Goal: Communication & Community: Answer question/provide support

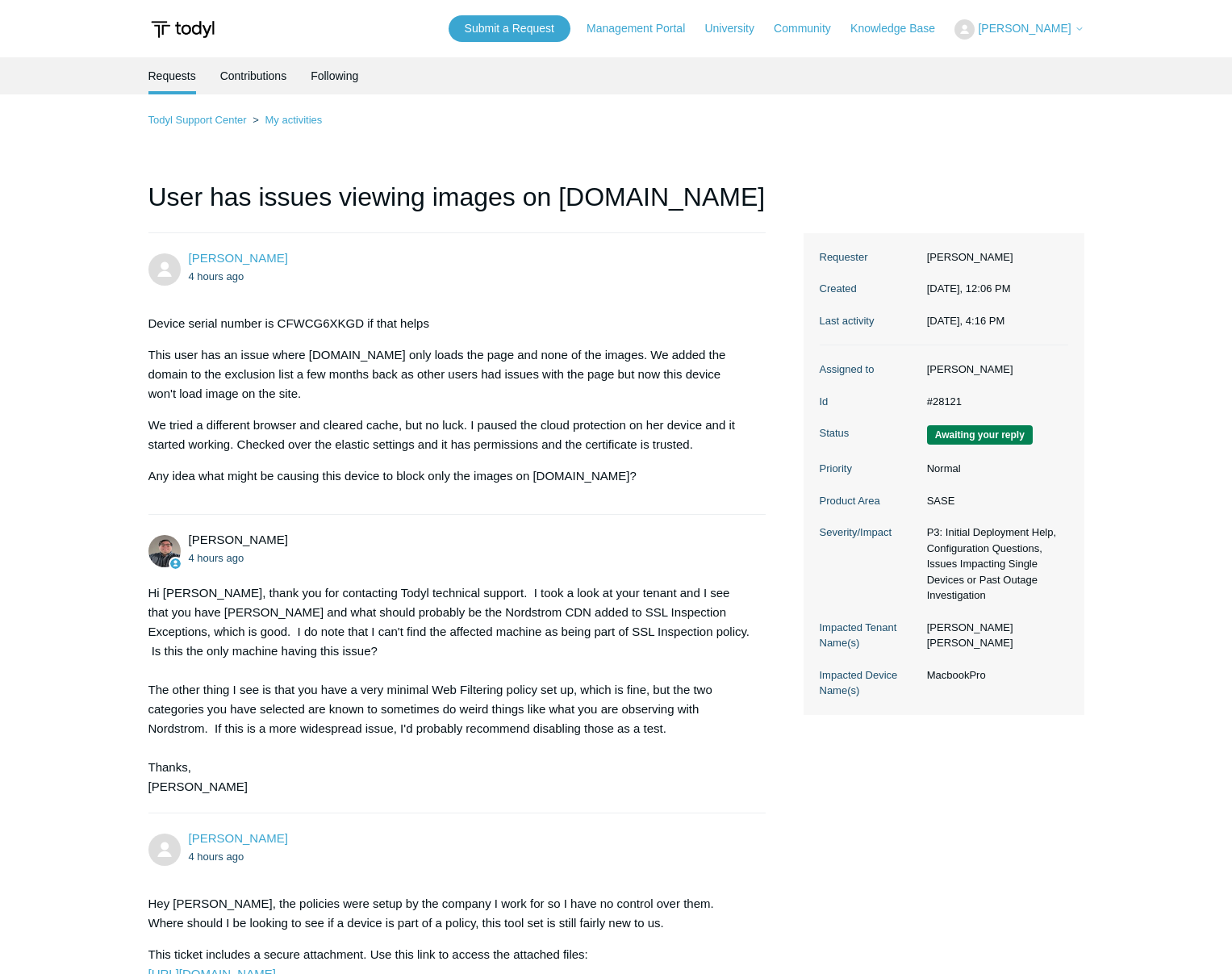
scroll to position [1121, 0]
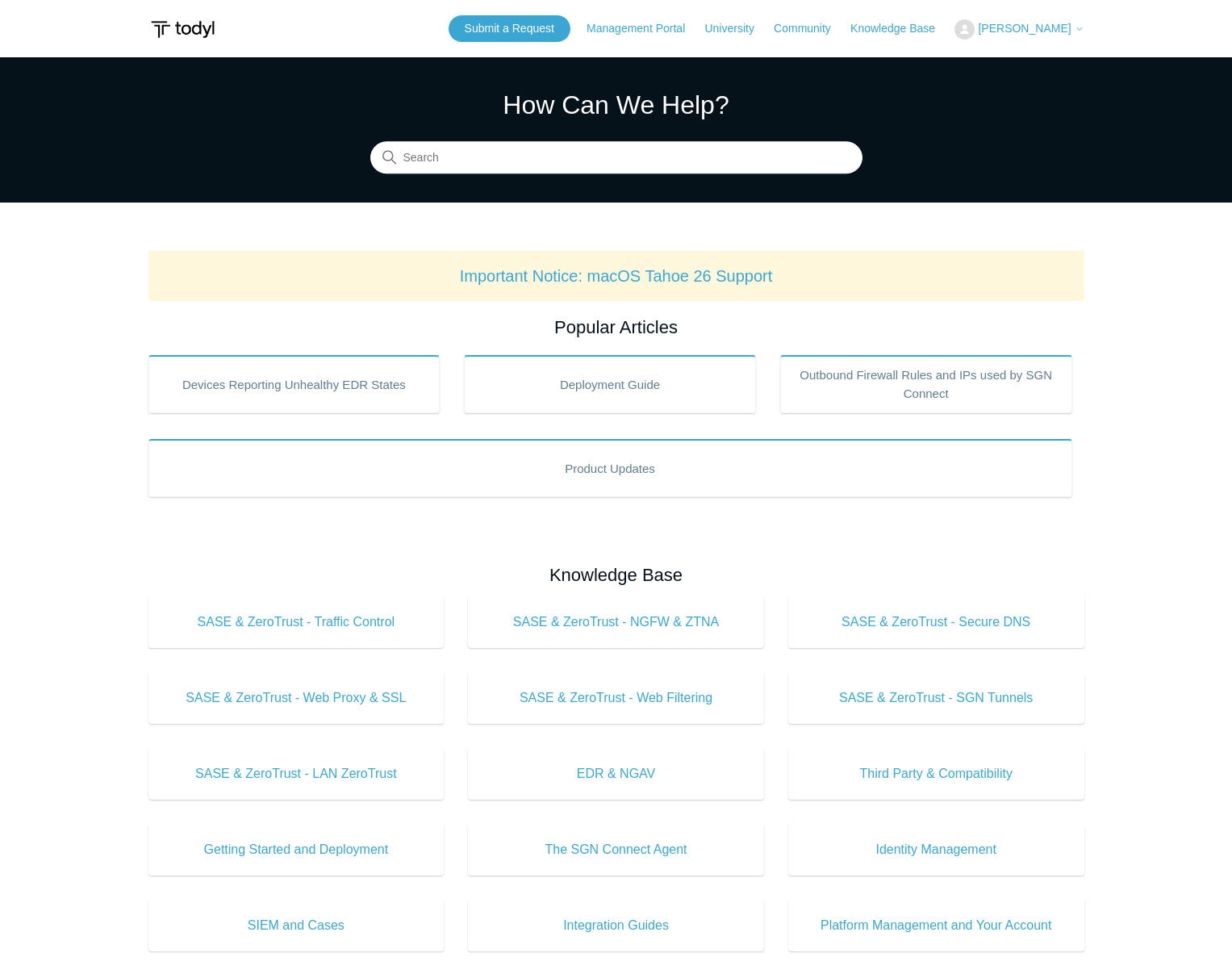
click at [1044, 26] on span "[PERSON_NAME]" at bounding box center [1025, 27] width 93 height 13
click at [1060, 64] on link "My Support Requests" at bounding box center [1034, 63] width 158 height 28
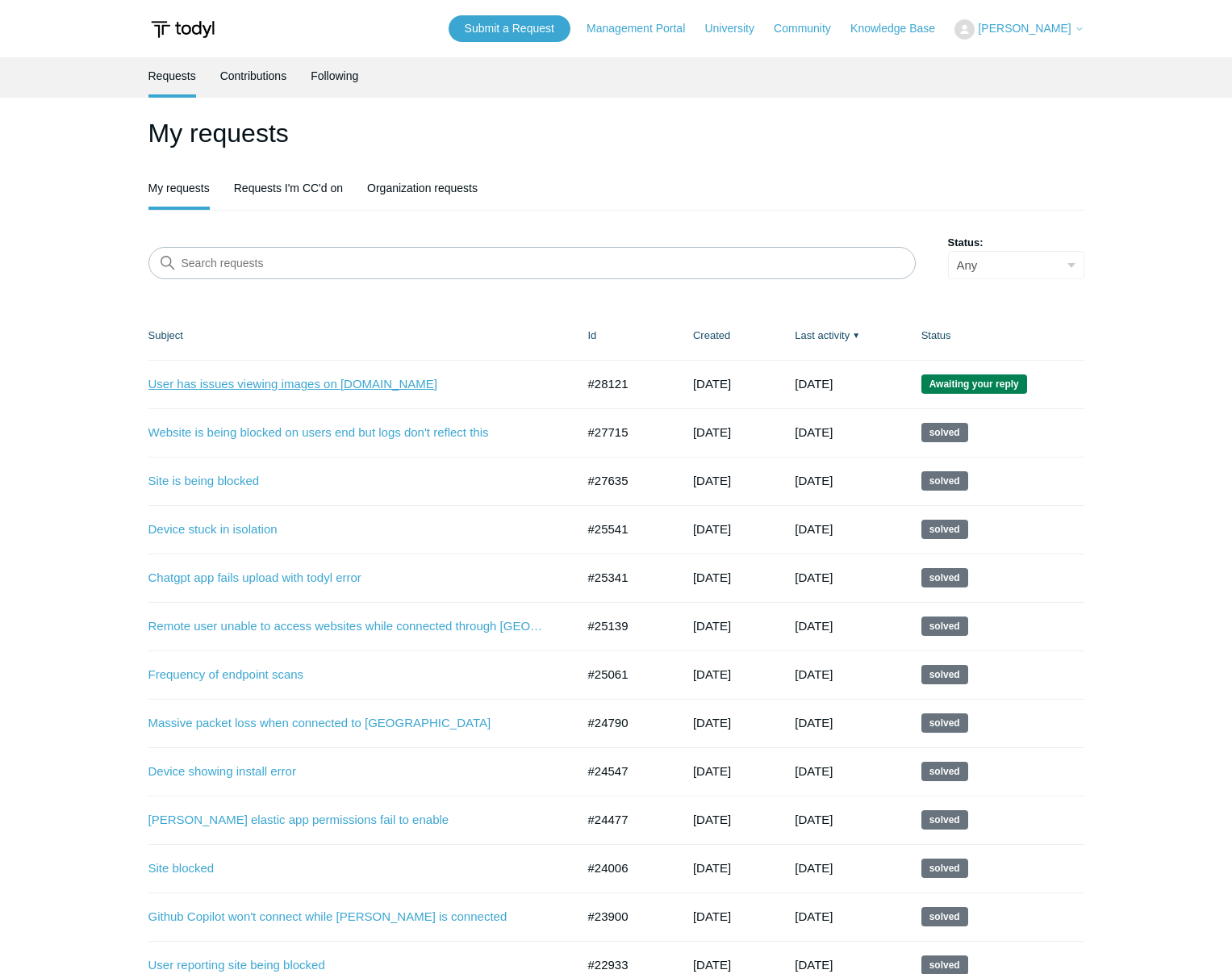
click at [312, 383] on link "User has issues viewing images on [DOMAIN_NAME]" at bounding box center [350, 385] width 404 height 19
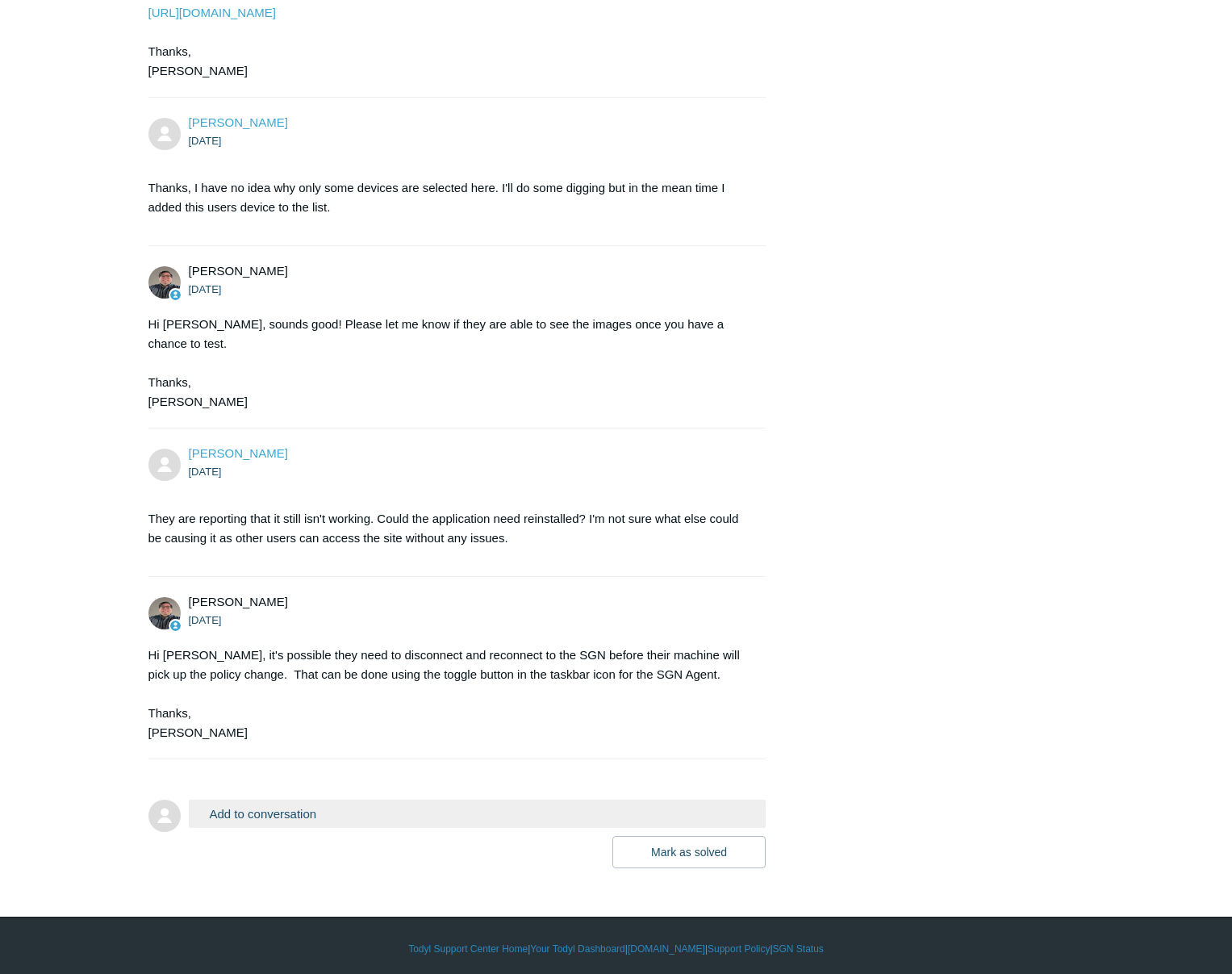
scroll to position [1182, 0]
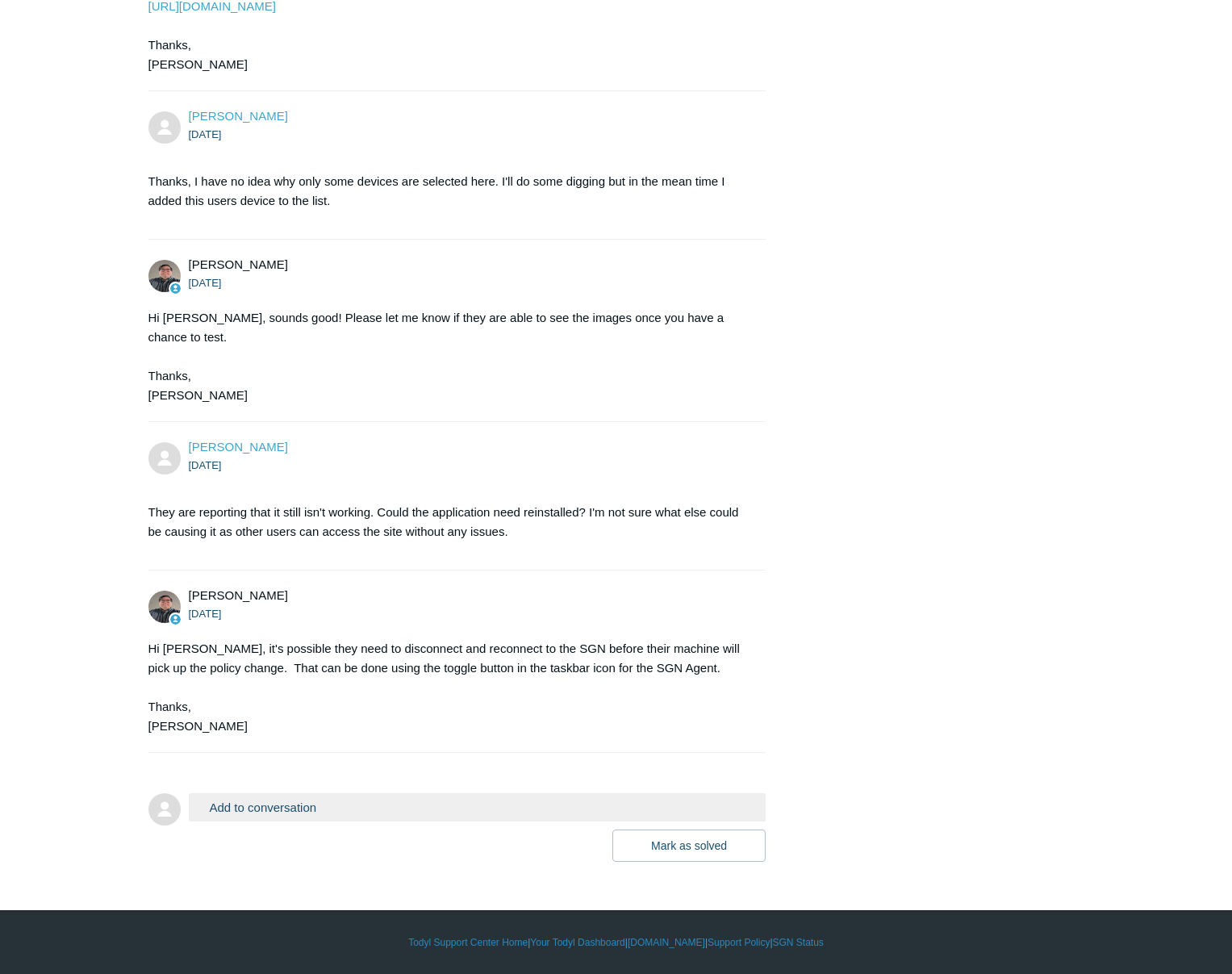
click at [291, 810] on button "Add to conversation" at bounding box center [477, 807] width 577 height 28
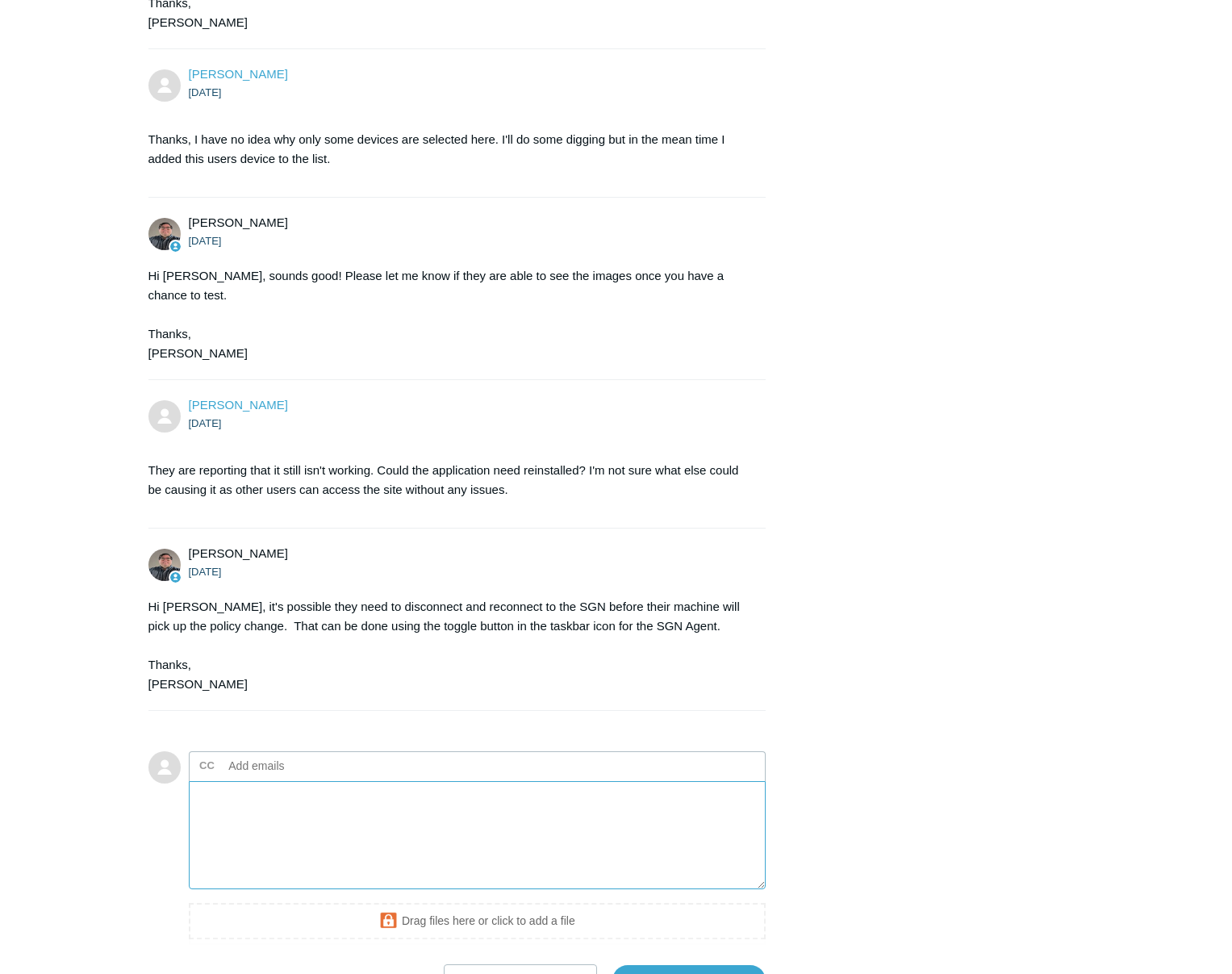
scroll to position [1357, 0]
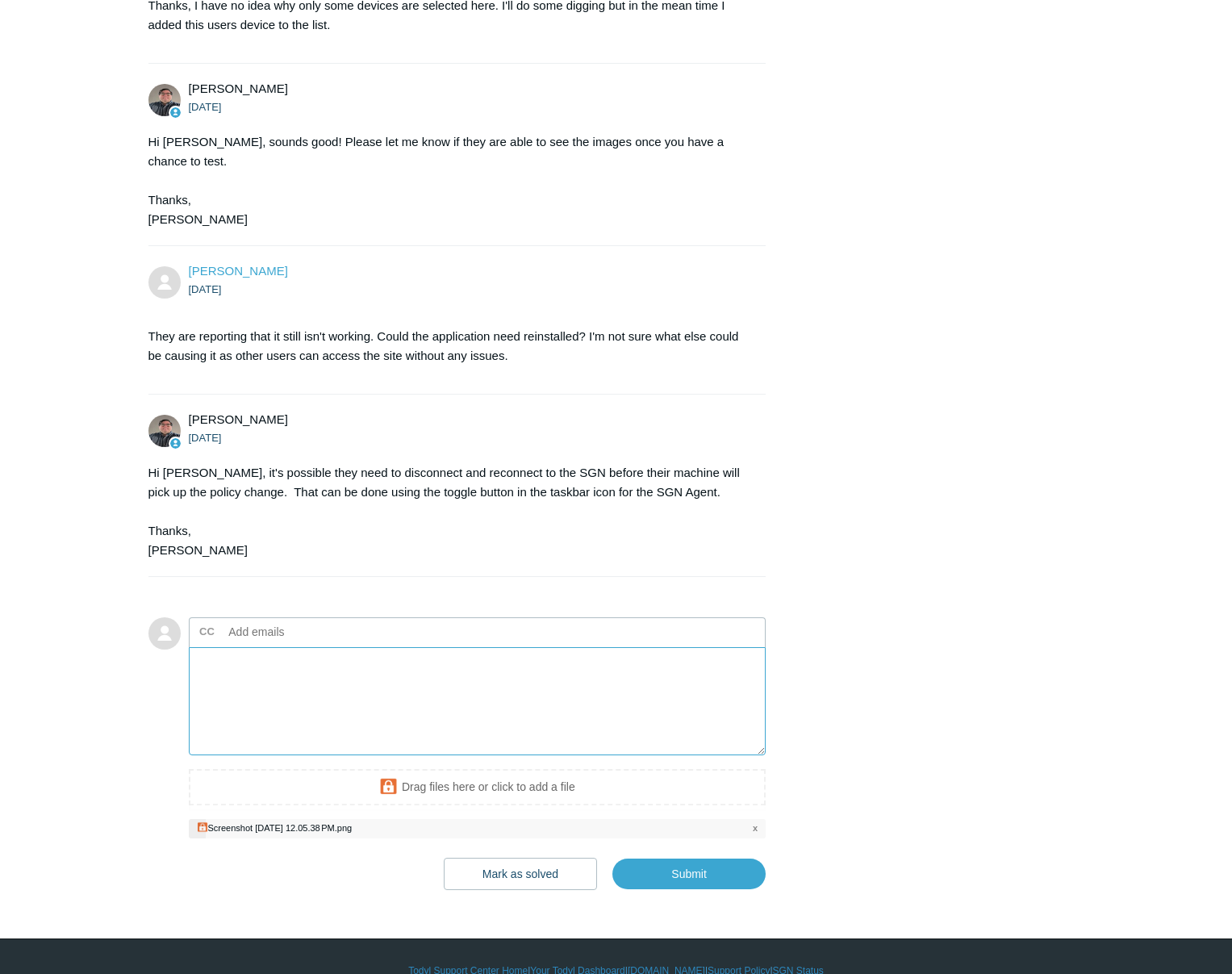
click at [404, 684] on textarea "Add your reply" at bounding box center [477, 701] width 577 height 109
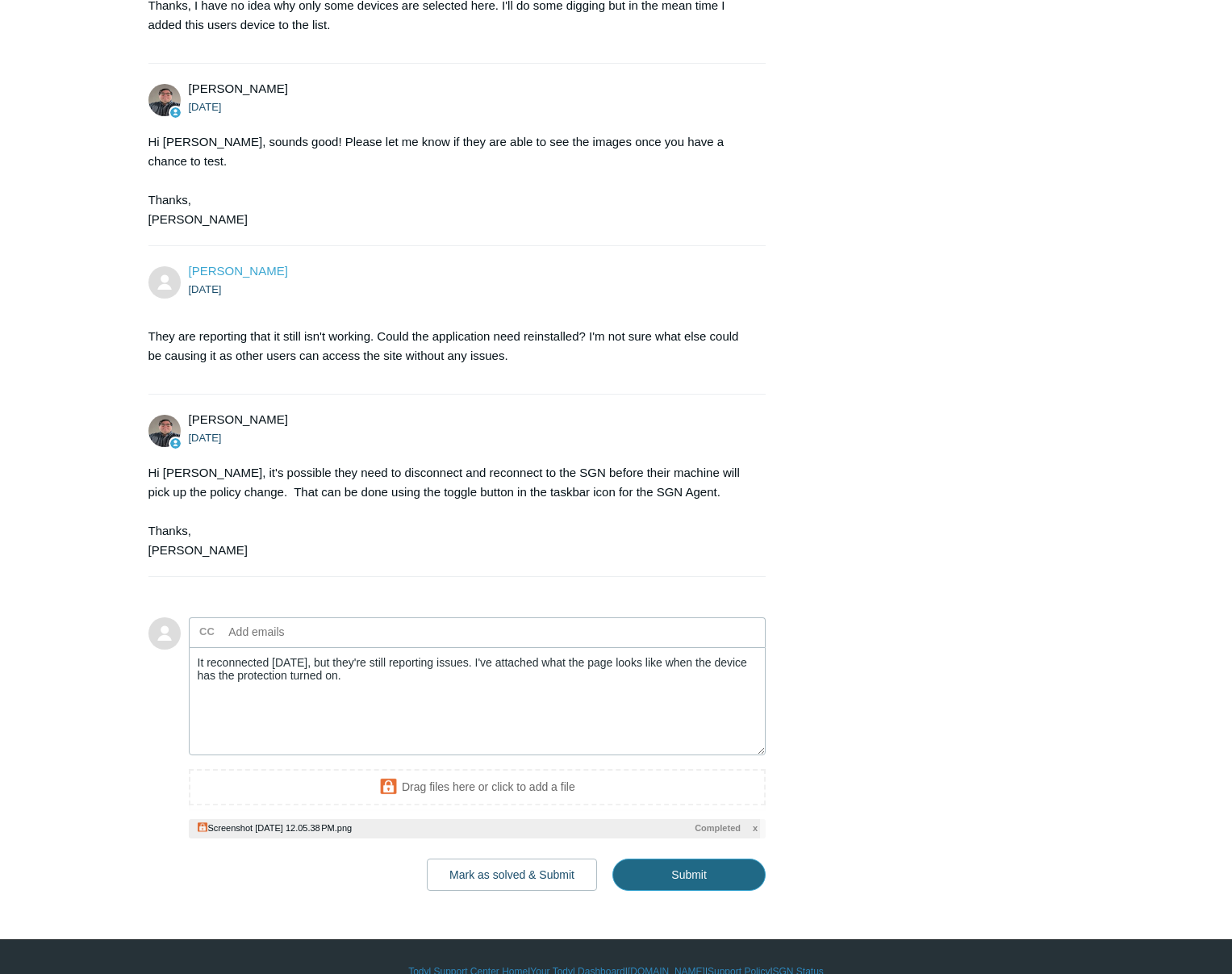
click at [685, 874] on input "Submit" at bounding box center [689, 875] width 153 height 33
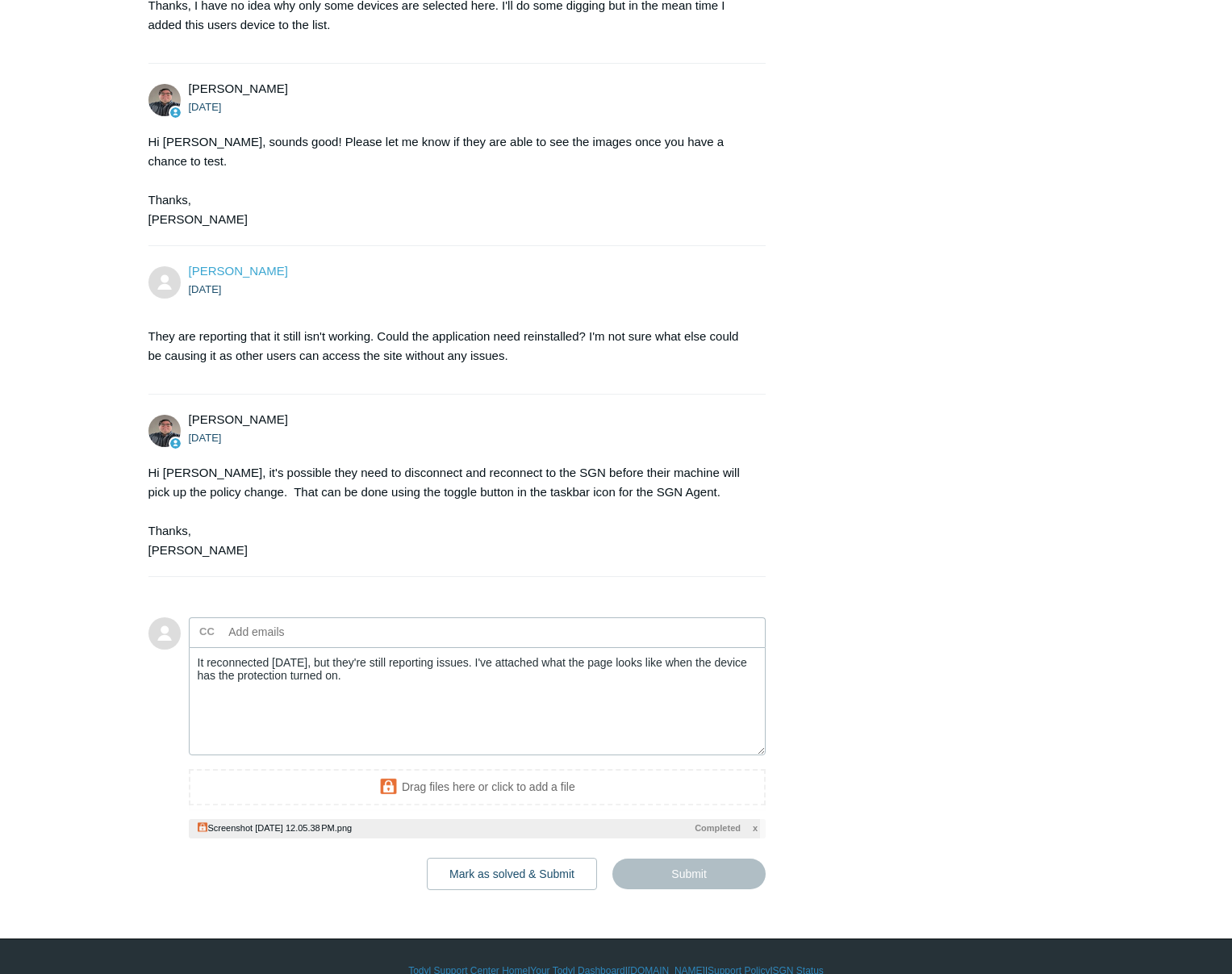
type textarea "It reconnected yesterday, but they're still reporting issues. I've attached wha…"
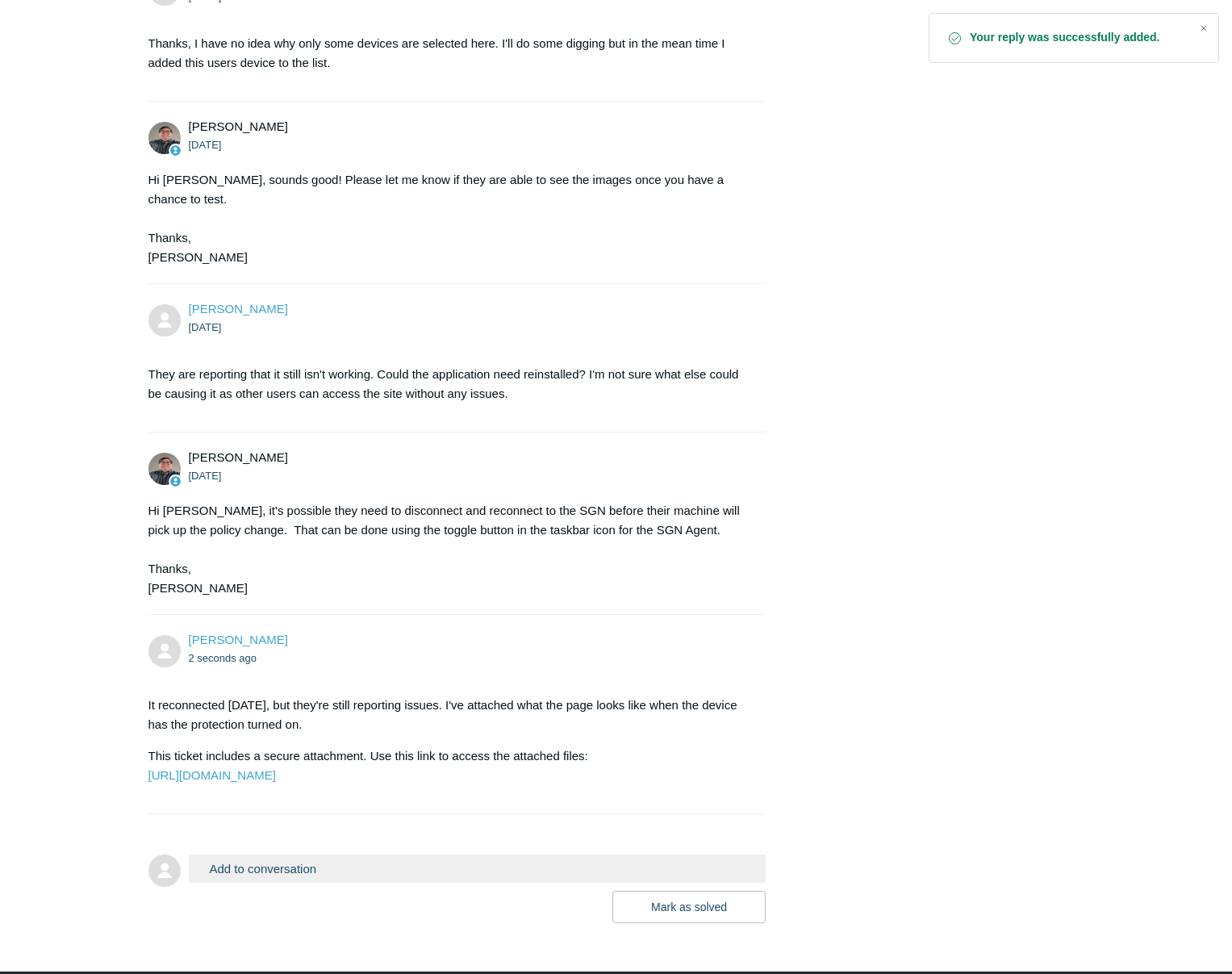
scroll to position [1420, 0]
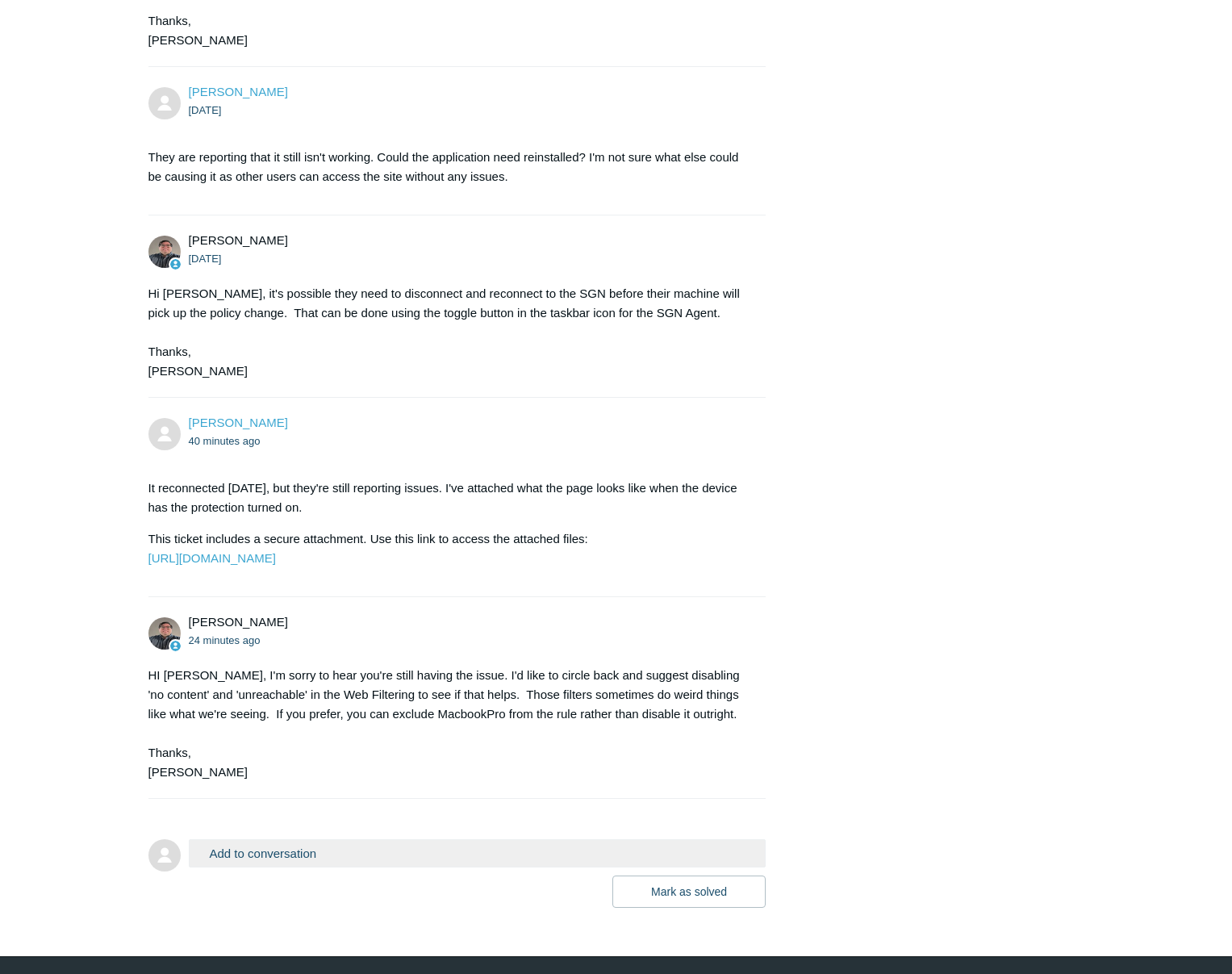
scroll to position [1537, 0]
click at [303, 868] on button "Add to conversation" at bounding box center [477, 853] width 577 height 28
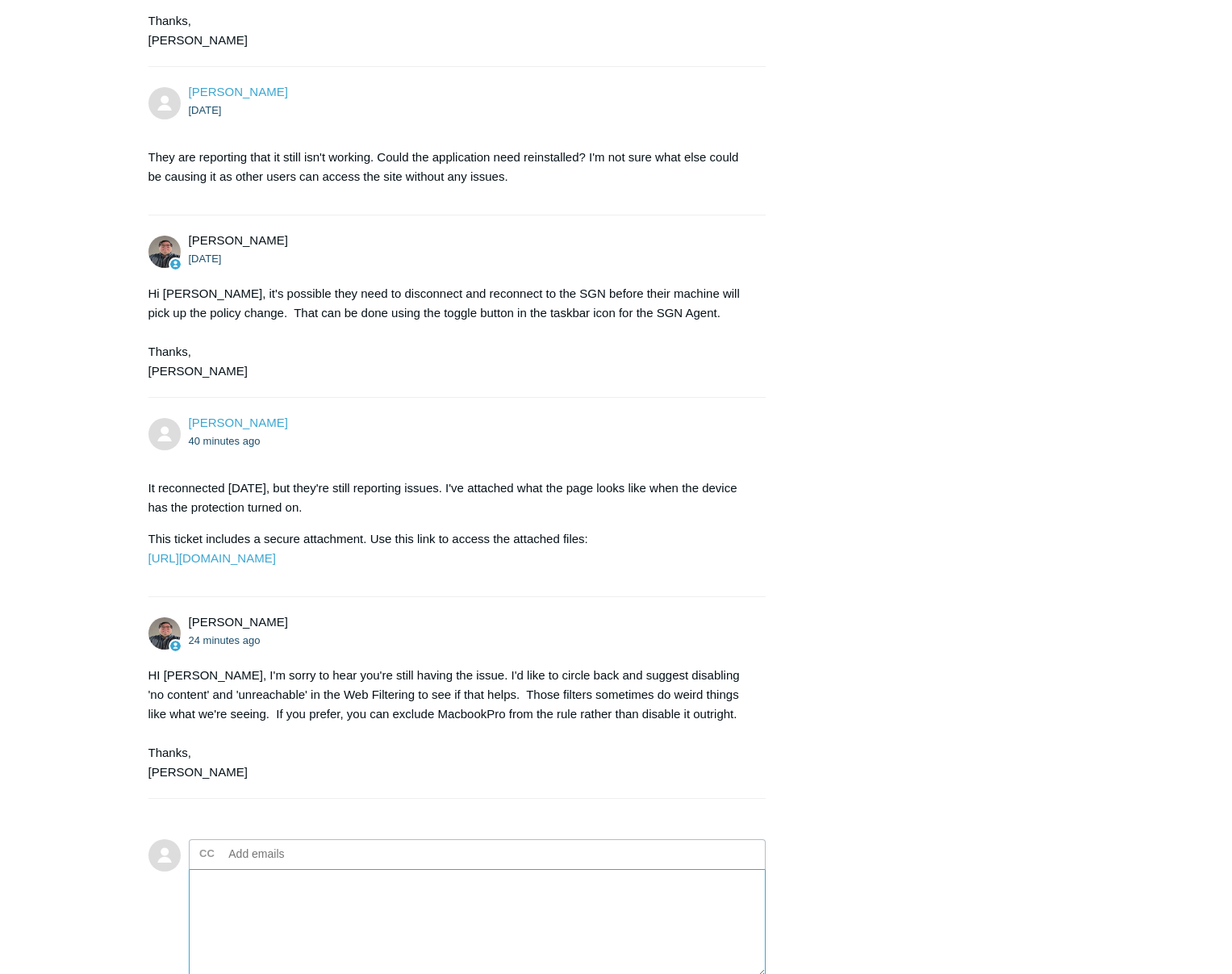
click at [353, 941] on textarea "Add your reply" at bounding box center [477, 923] width 577 height 109
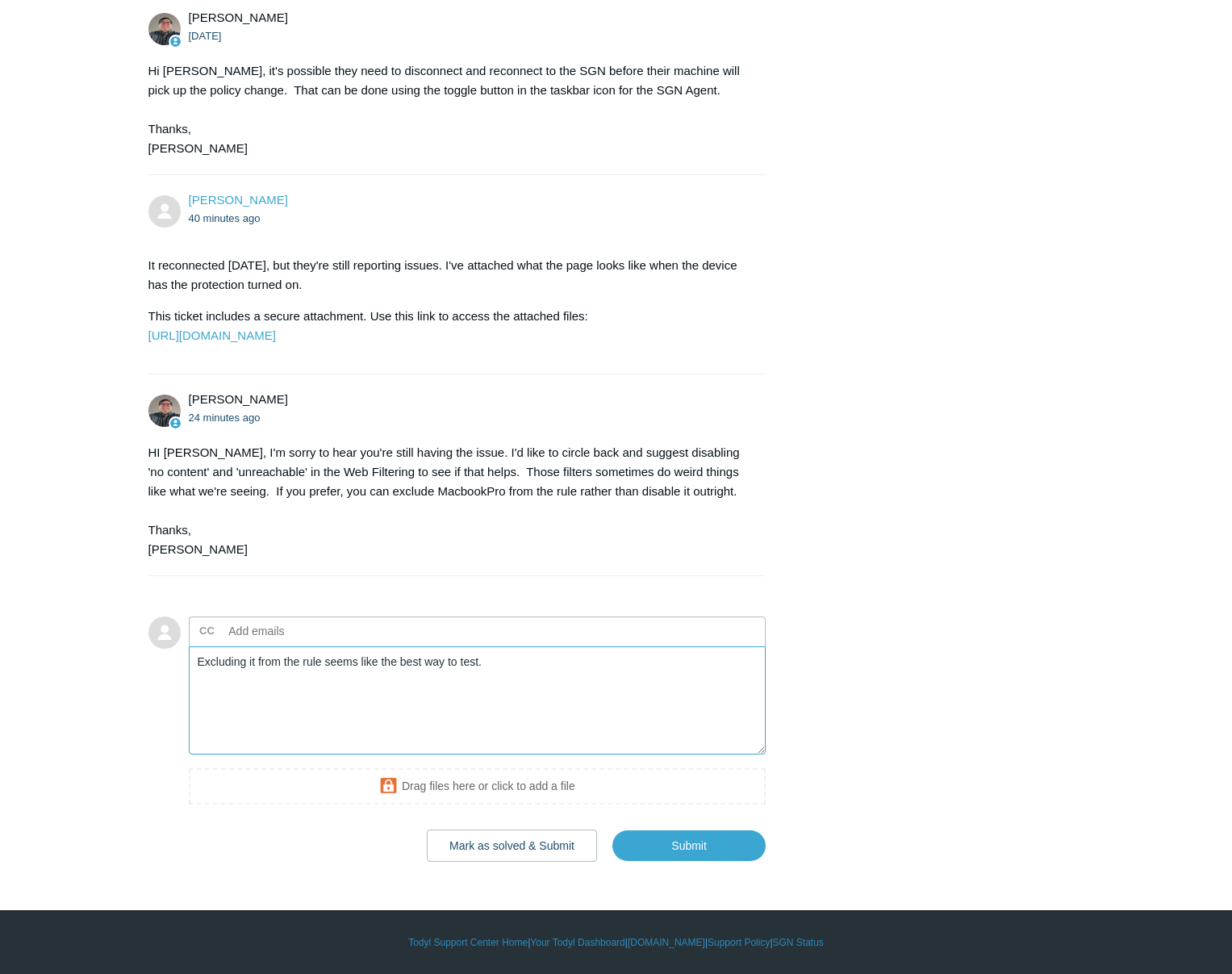
scroll to position [1797, 0]
type textarea "Excluding it from the rule seems like the best way to test. It originally wasn'…"
click at [698, 842] on input "Submit" at bounding box center [689, 846] width 153 height 33
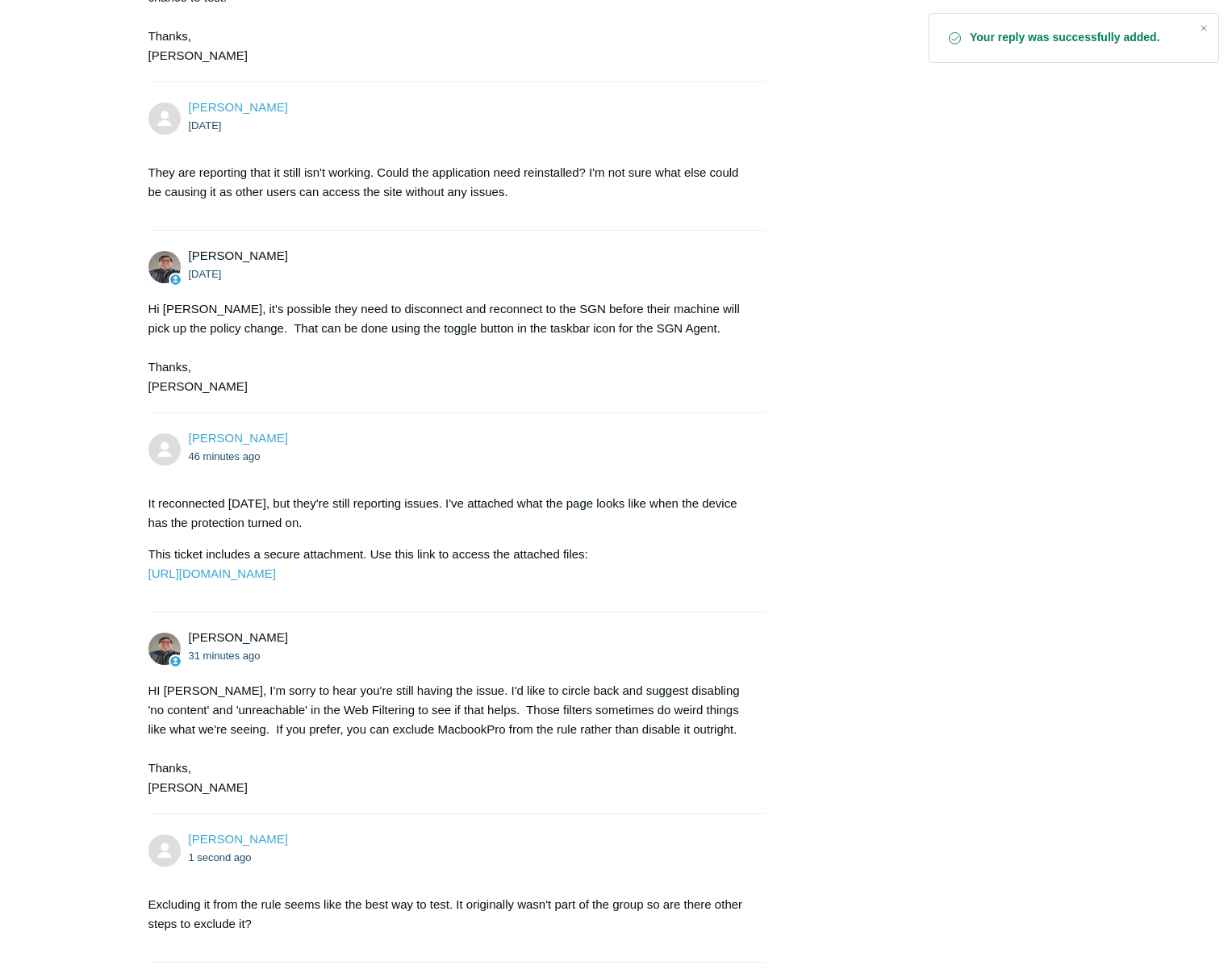
scroll to position [1771, 0]
